Goal: Use online tool/utility: Utilize a website feature to perform a specific function

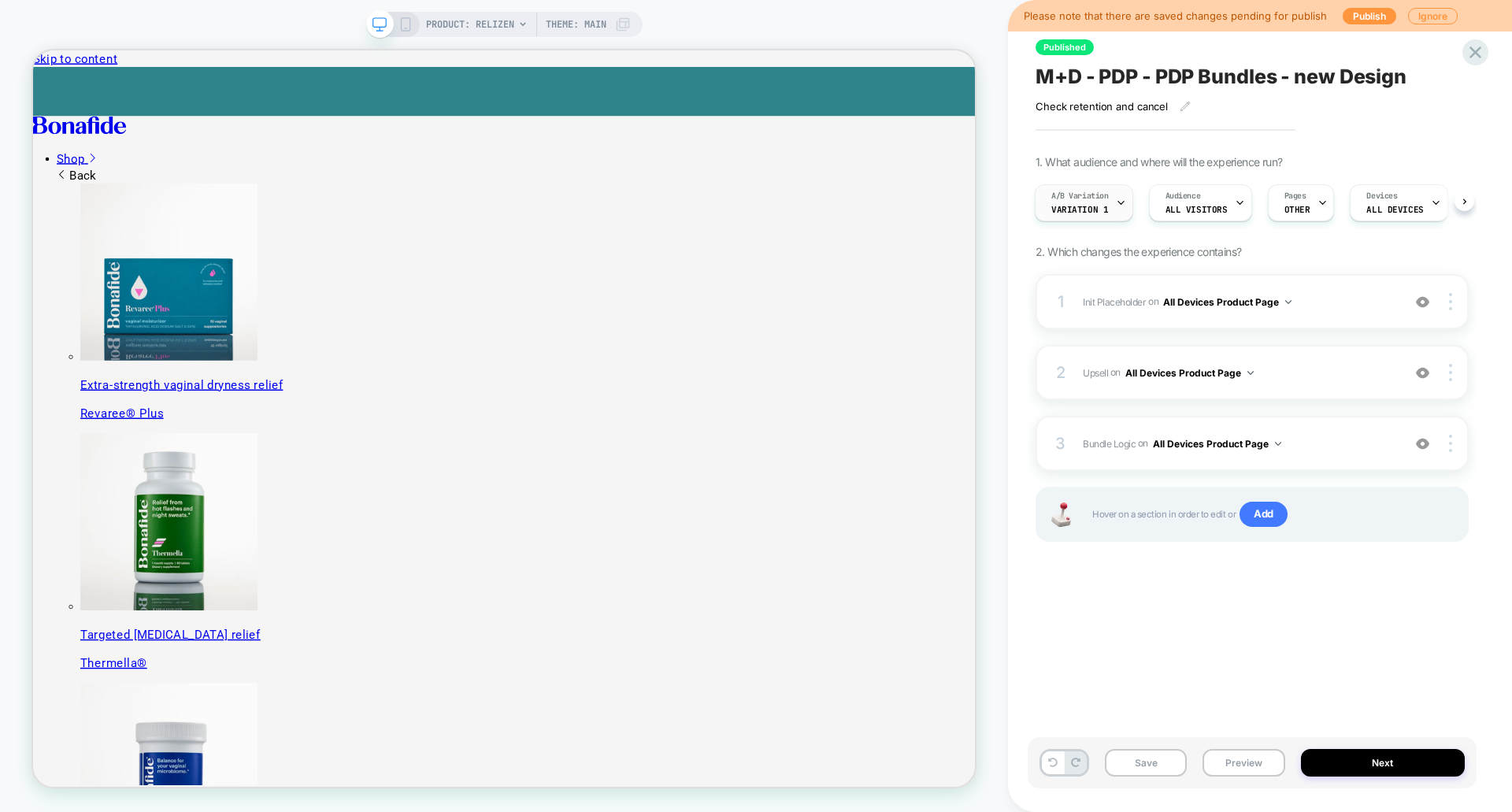
click at [1114, 205] on div "A/B Variation Variation 1" at bounding box center [1080, 202] width 89 height 36
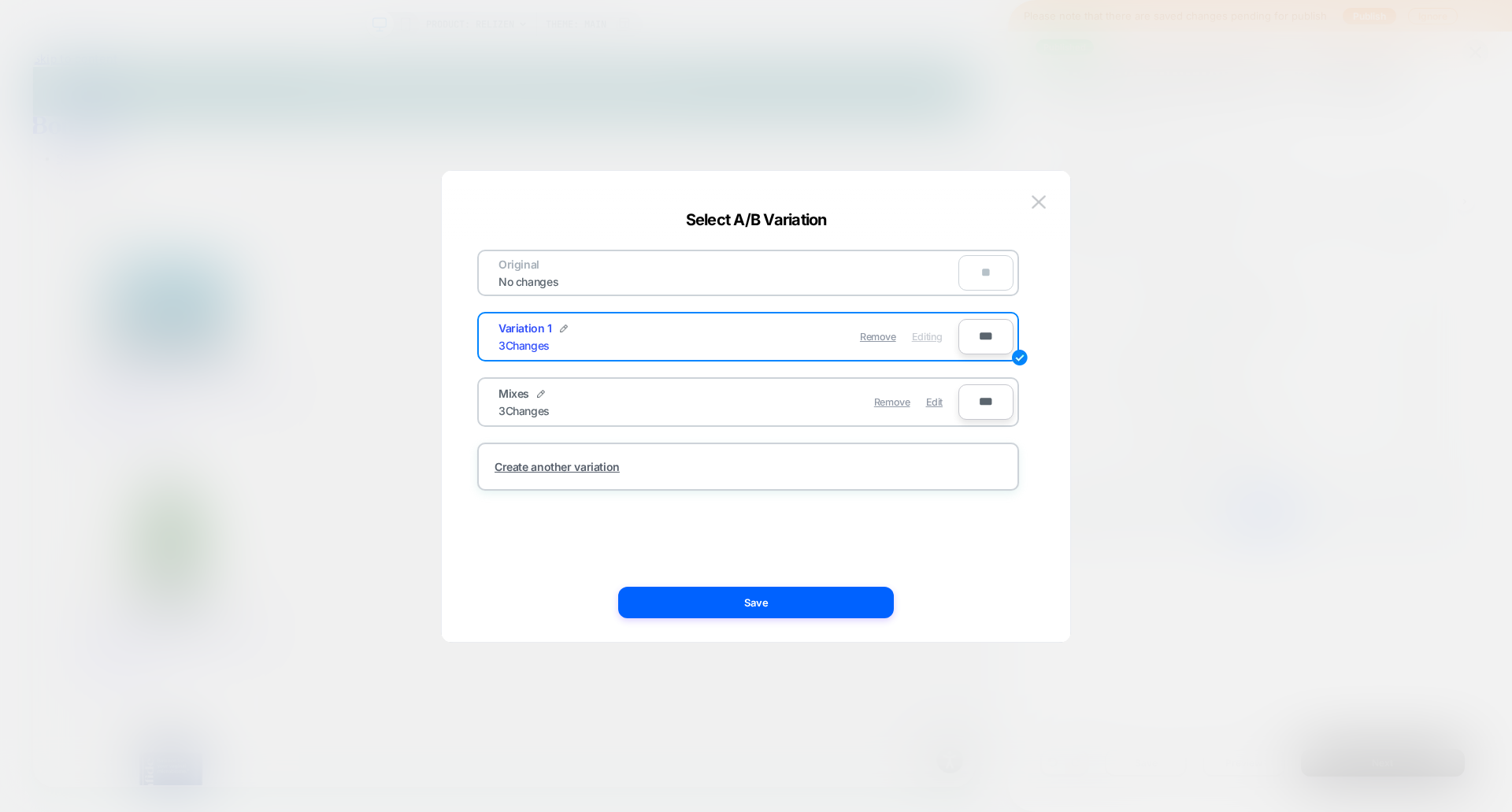
click at [718, 420] on div "Mixes 3 Changes Remove Edit" at bounding box center [720, 401] width 476 height 39
click at [705, 416] on div "Mixes 3 Changes" at bounding box center [613, 401] width 230 height 31
click at [1046, 207] on button at bounding box center [1039, 202] width 24 height 24
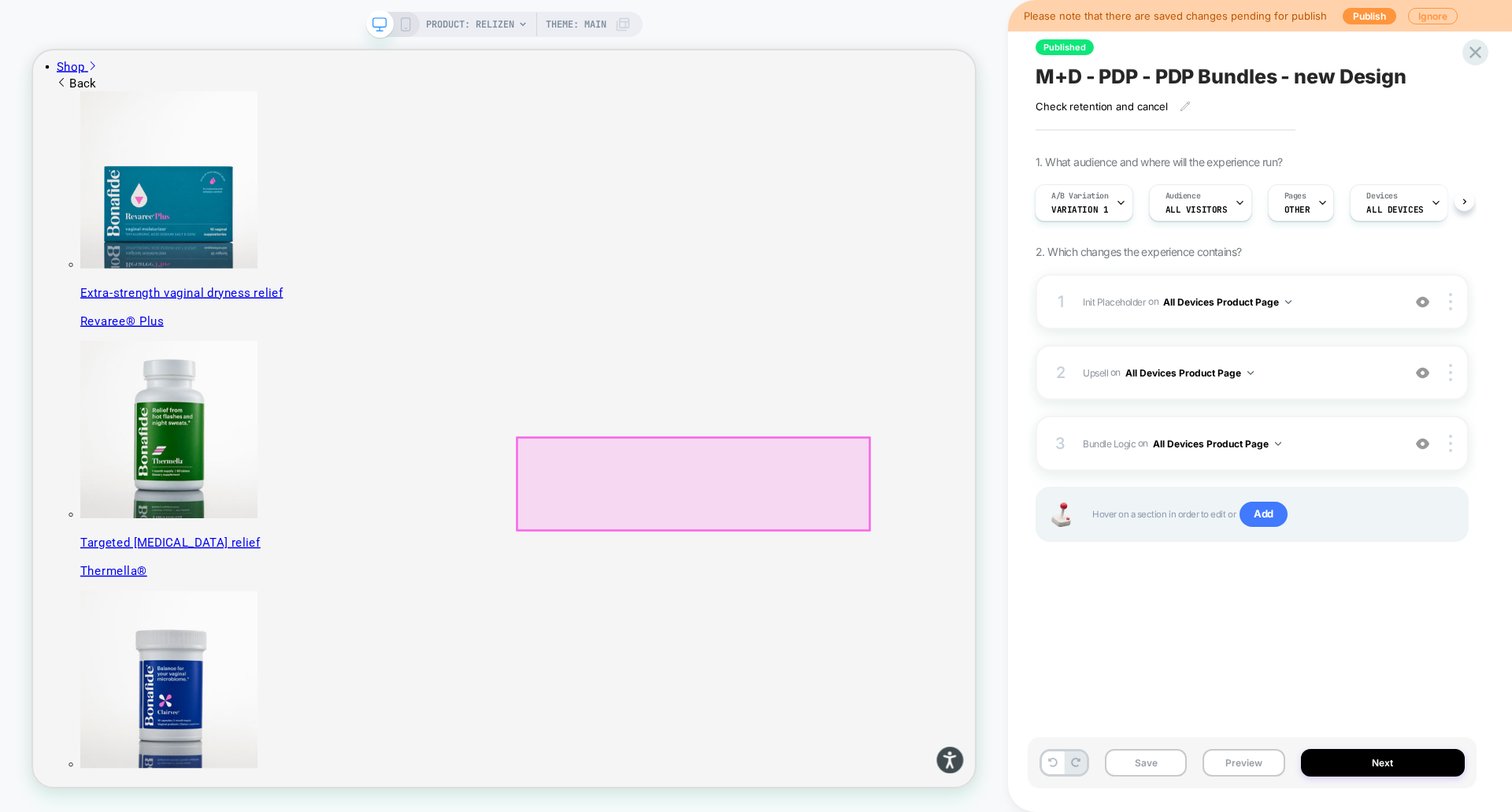
scroll to position [158, 0]
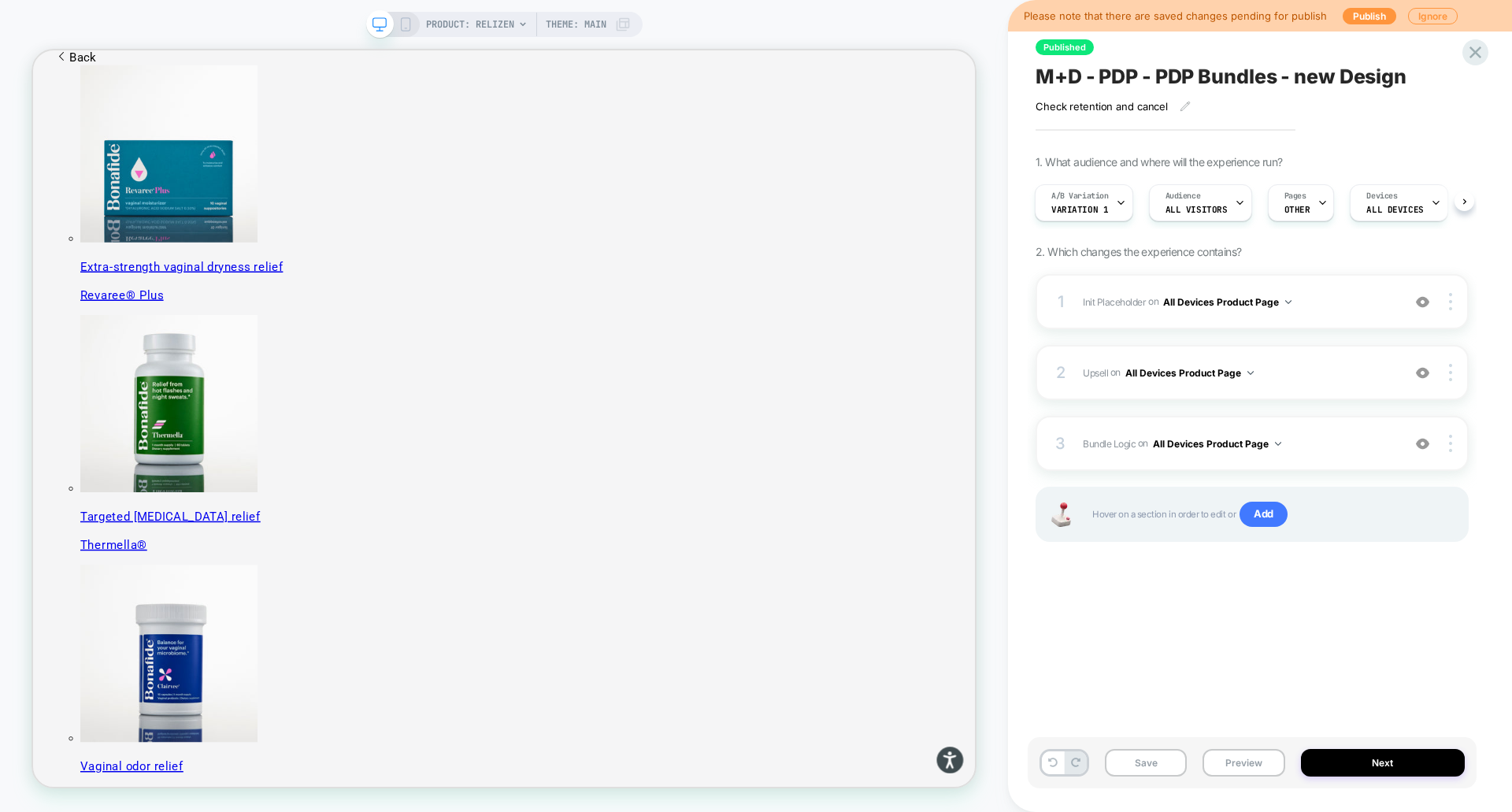
click at [511, 26] on span "PRODUCT: Relizen" at bounding box center [470, 24] width 88 height 25
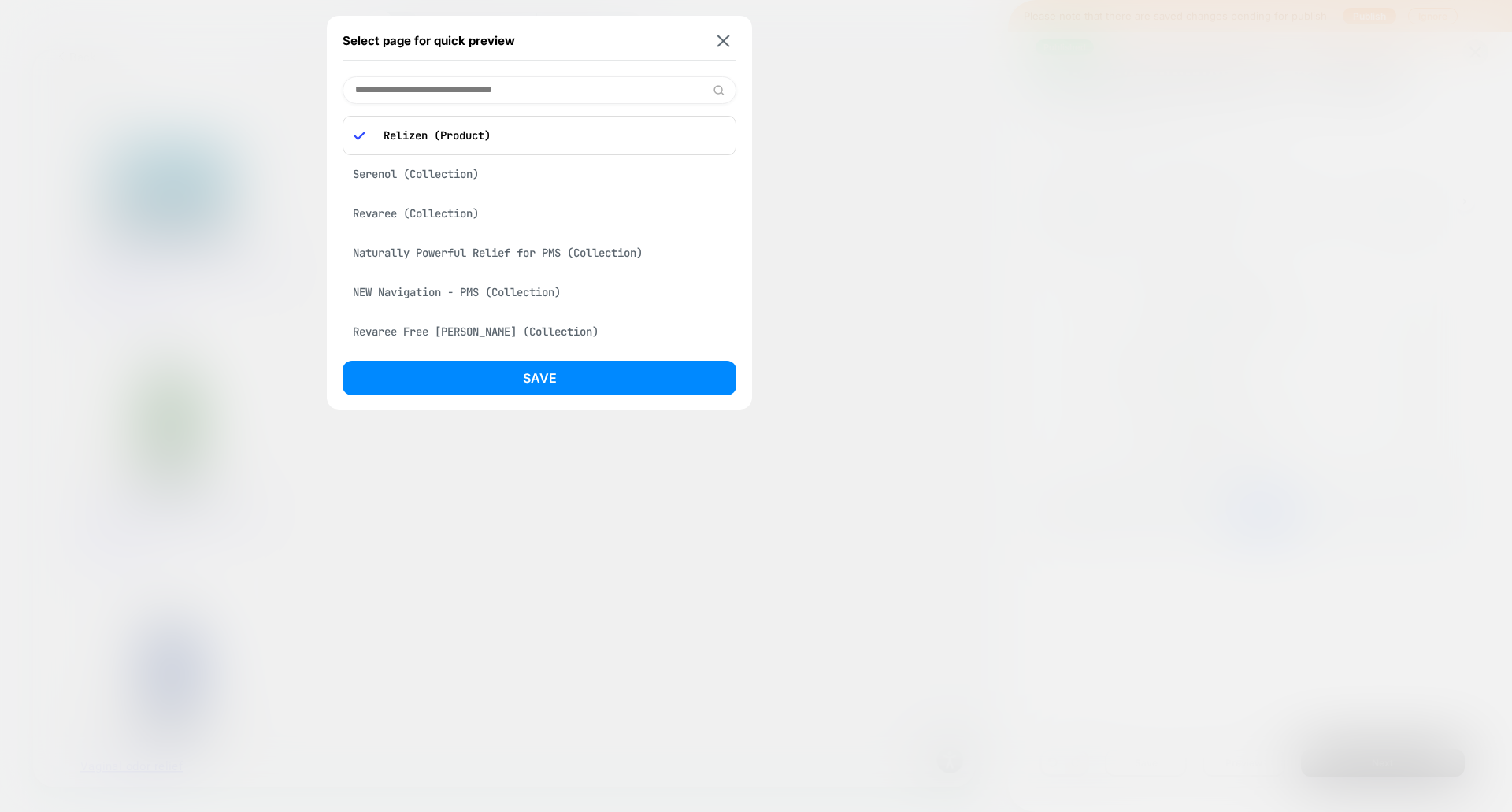
click at [739, 59] on div "Select page for quick preview Relizen (Product) Serenol (Collection) Revaree (C…" at bounding box center [539, 212] width 426 height 393
click at [728, 43] on img at bounding box center [723, 40] width 12 height 12
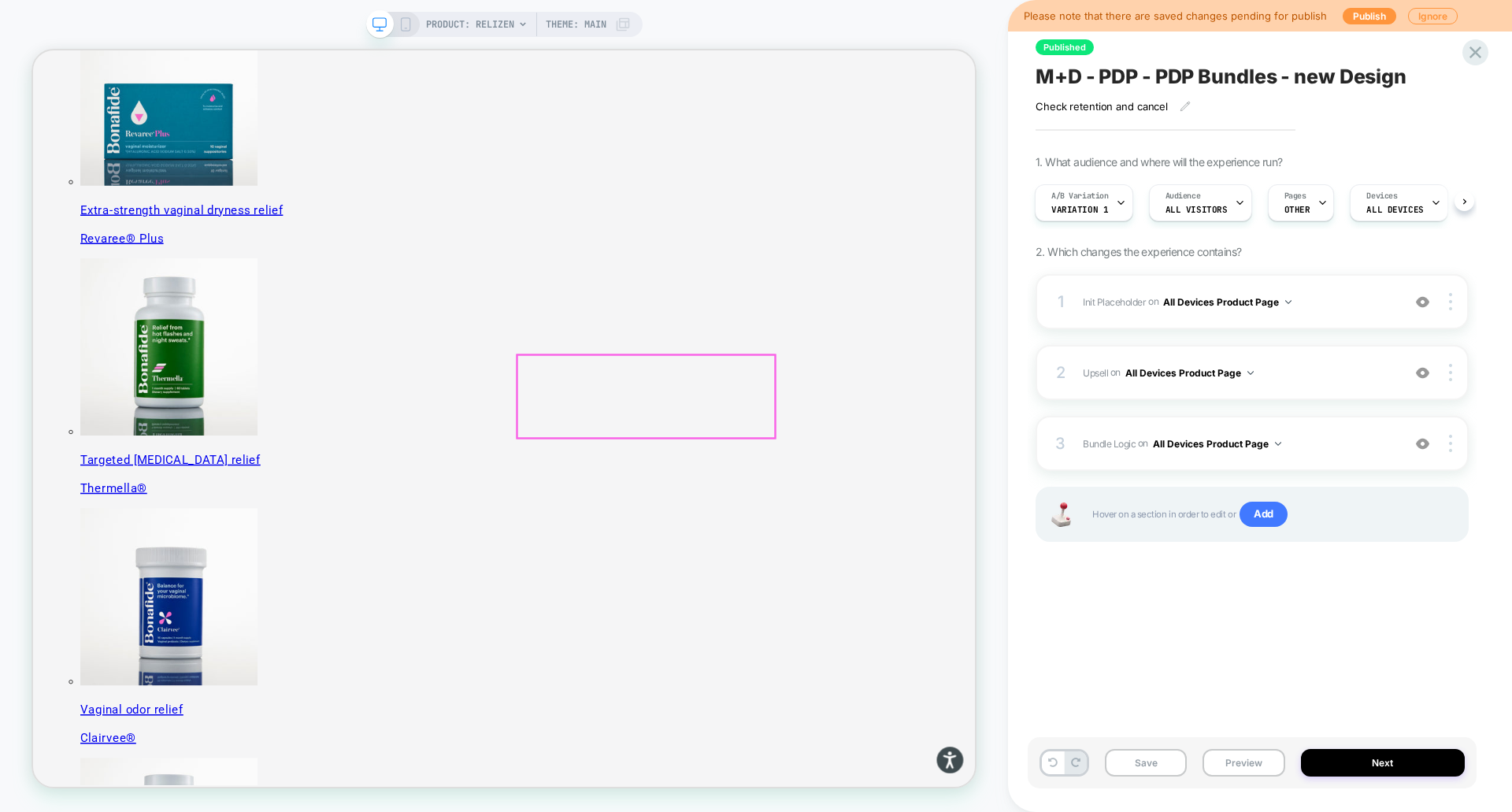
scroll to position [236, 0]
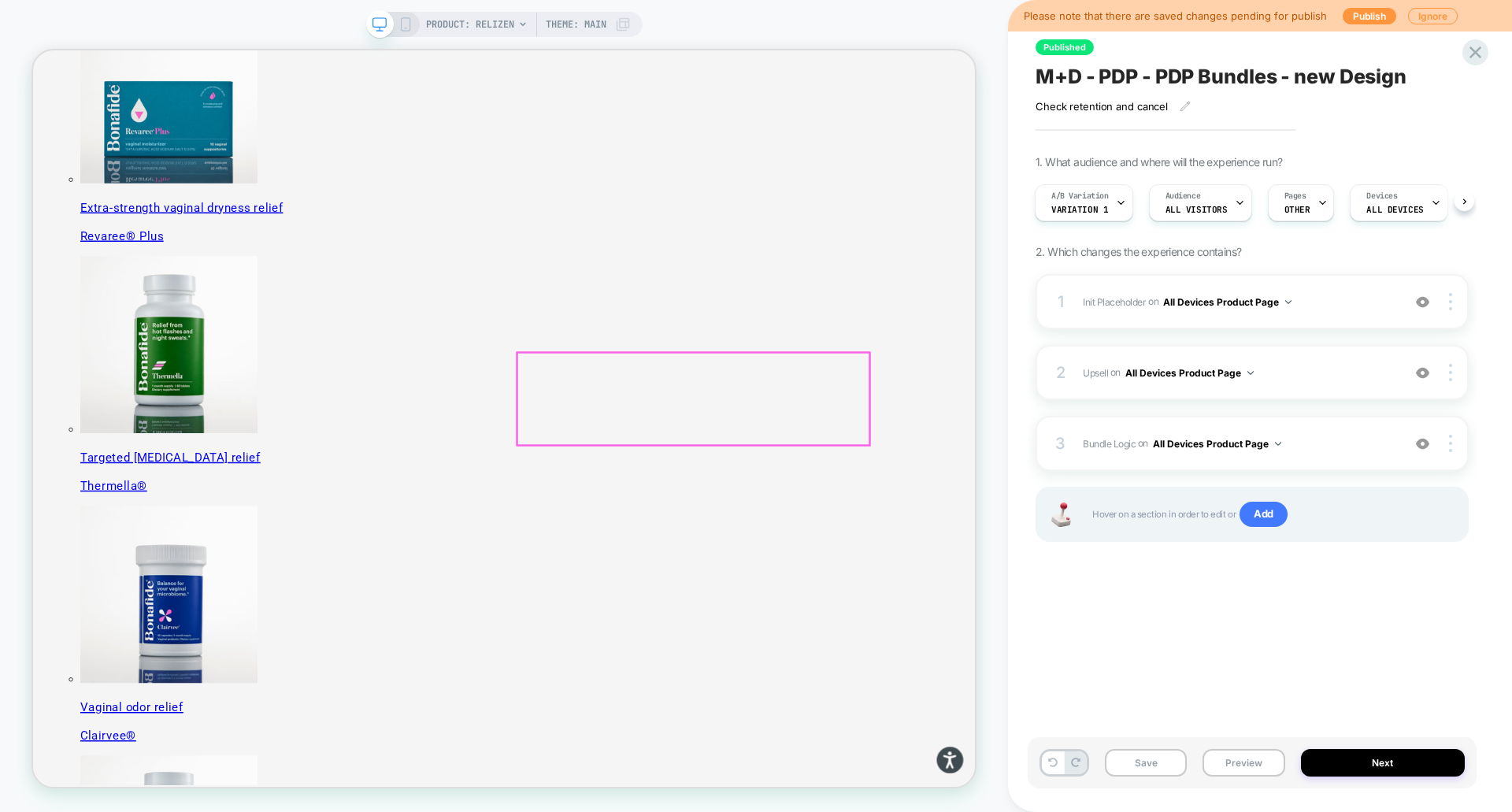
click at [33, 50] on img at bounding box center [33, 50] width 0 height 0
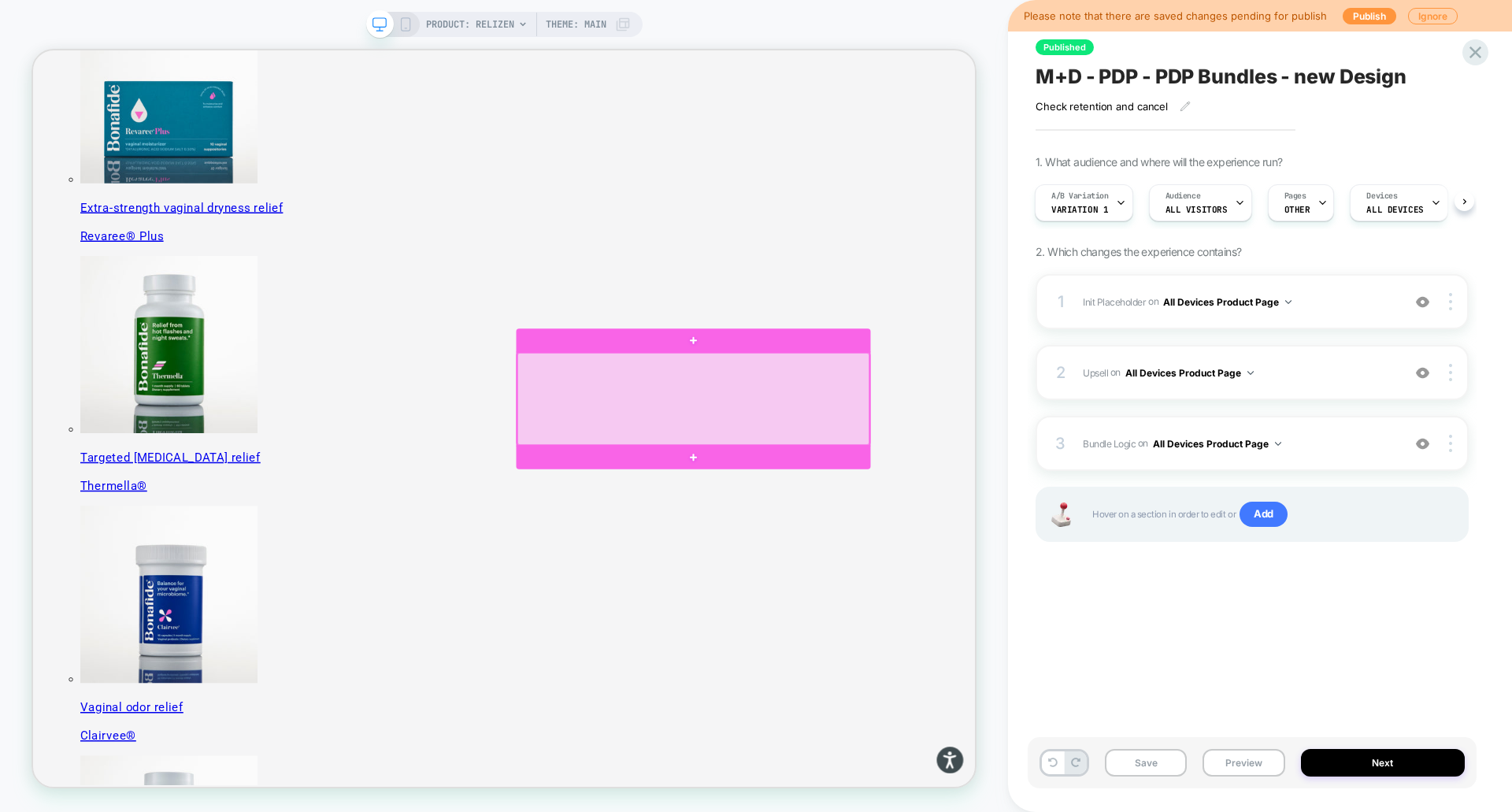
click at [1072, 520] on div at bounding box center [913, 515] width 469 height 123
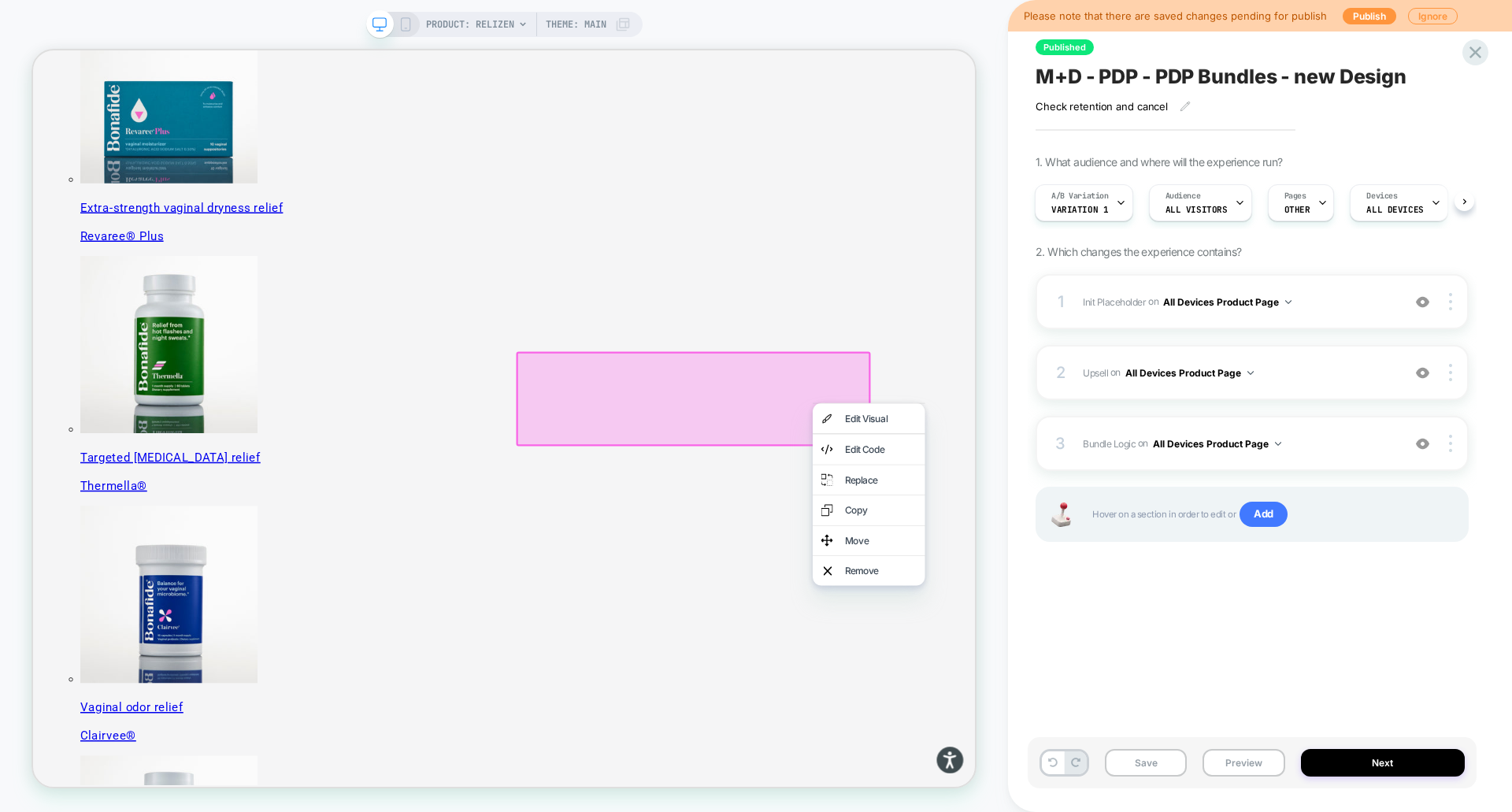
click at [699, 461] on div at bounding box center [914, 515] width 473 height 126
